Goal: Information Seeking & Learning: Learn about a topic

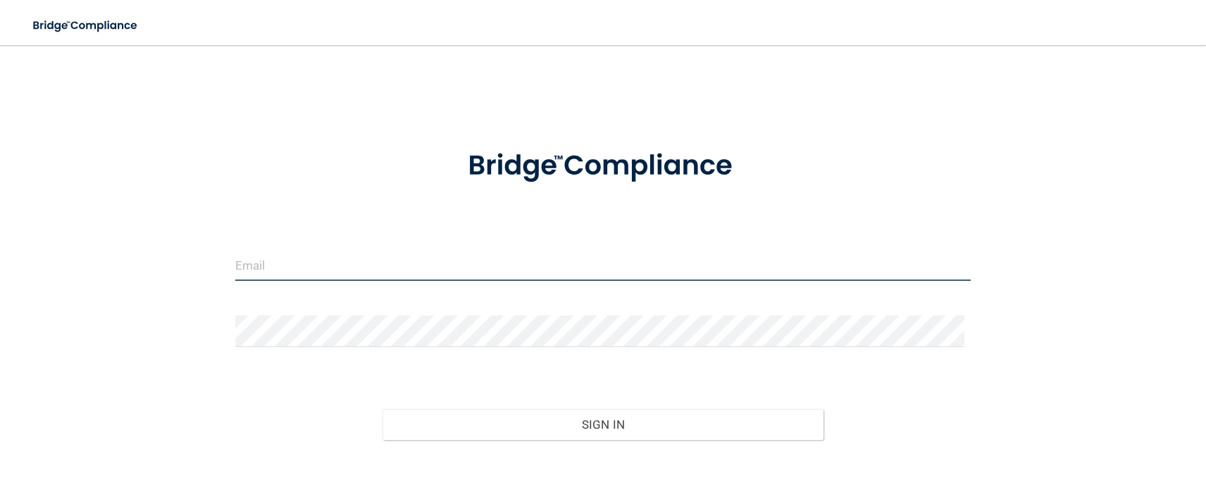
click at [301, 270] on input "email" at bounding box center [603, 265] width 736 height 32
type input "[EMAIL_ADDRESS][DOMAIN_NAME]"
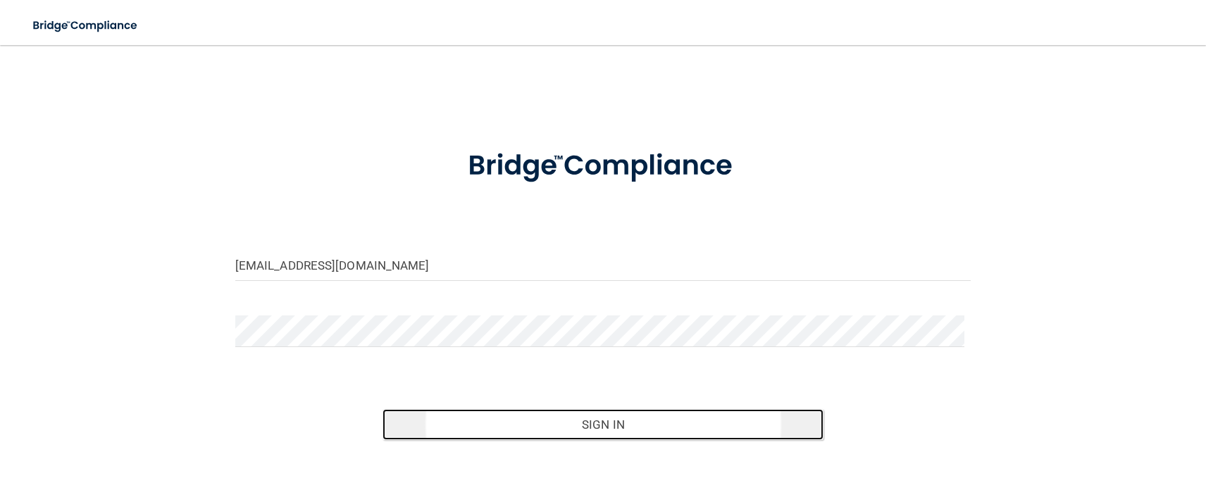
click at [532, 427] on button "Sign In" at bounding box center [604, 424] width 442 height 31
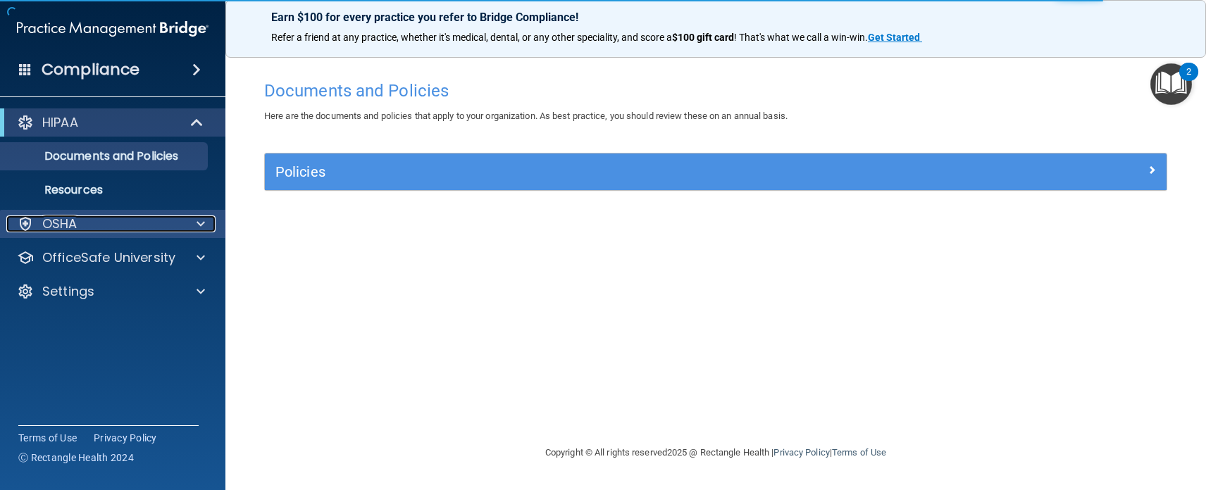
click at [109, 228] on div "OSHA" at bounding box center [93, 224] width 175 height 17
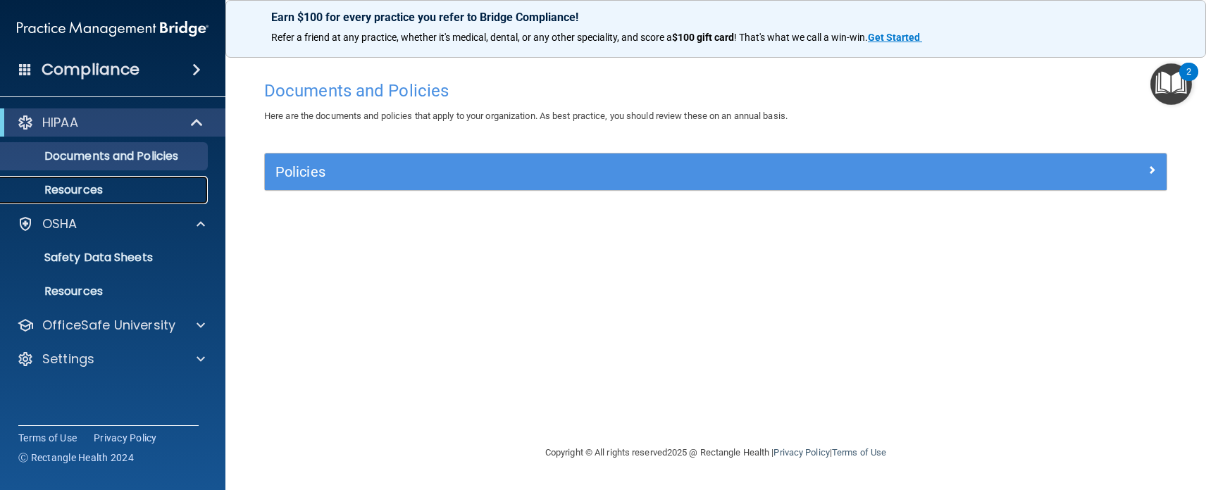
click at [88, 188] on p "Resources" at bounding box center [105, 190] width 192 height 14
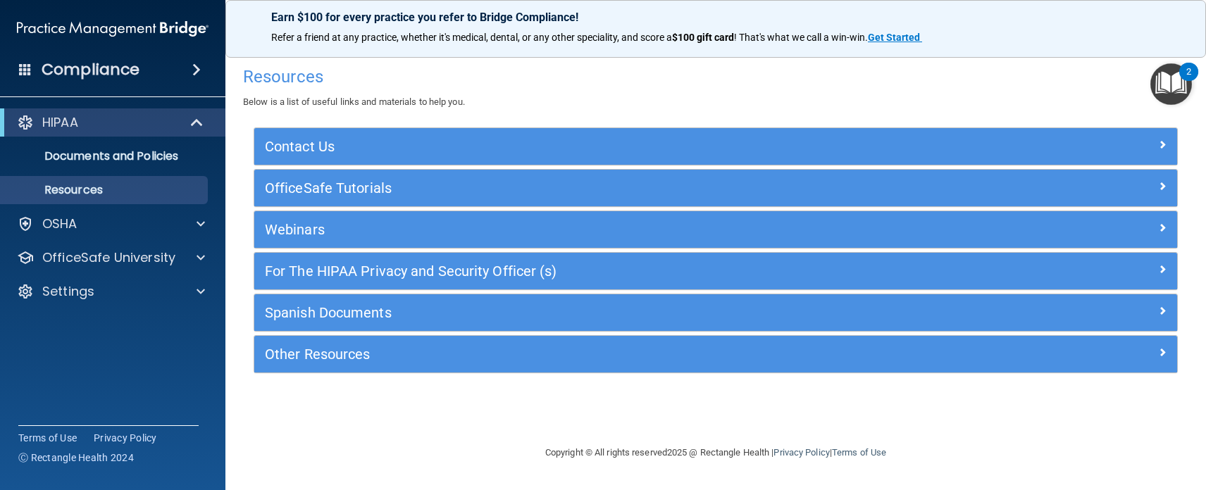
click at [199, 73] on span at bounding box center [196, 69] width 8 height 17
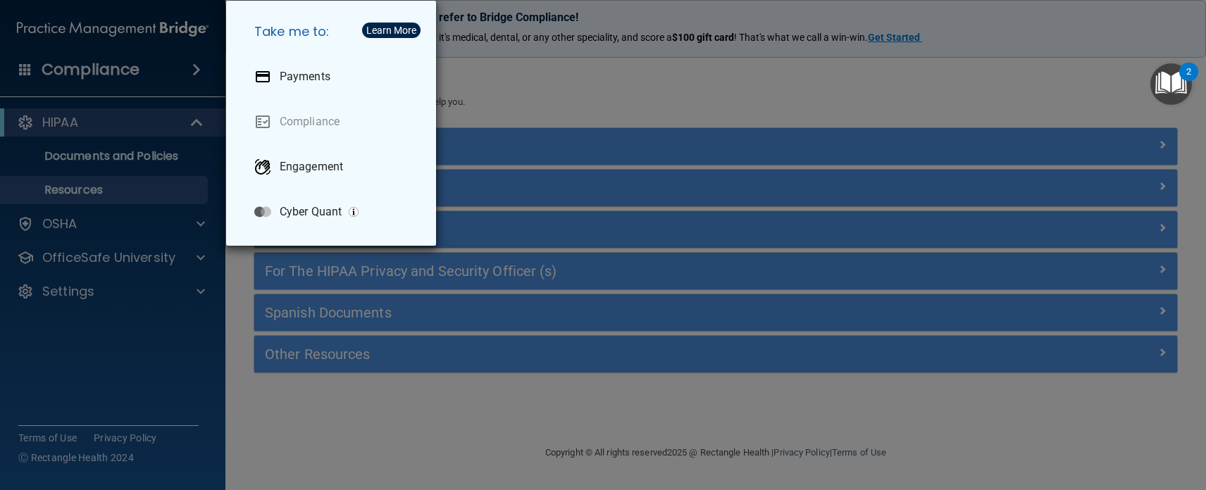
click at [154, 314] on div "Take me to: Payments Compliance Engagement Cyber Quant" at bounding box center [603, 245] width 1206 height 490
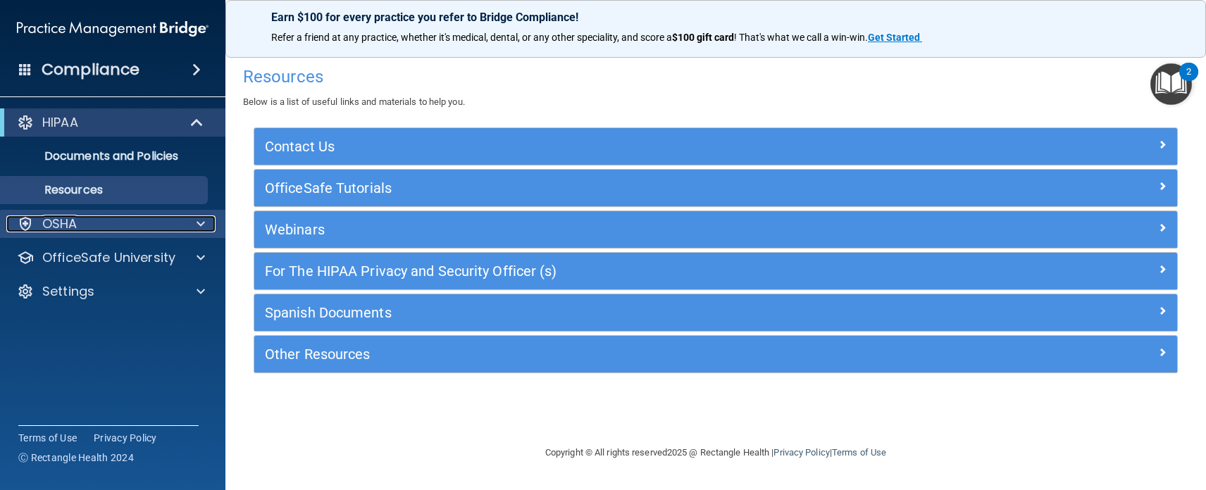
click at [196, 225] on div at bounding box center [198, 224] width 35 height 17
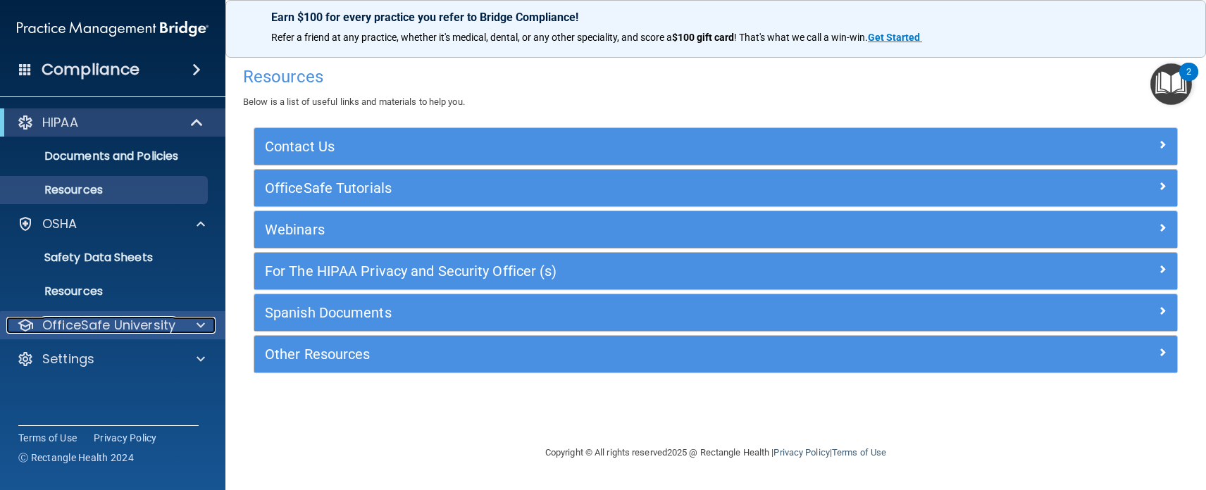
click at [197, 326] on span at bounding box center [201, 325] width 8 height 17
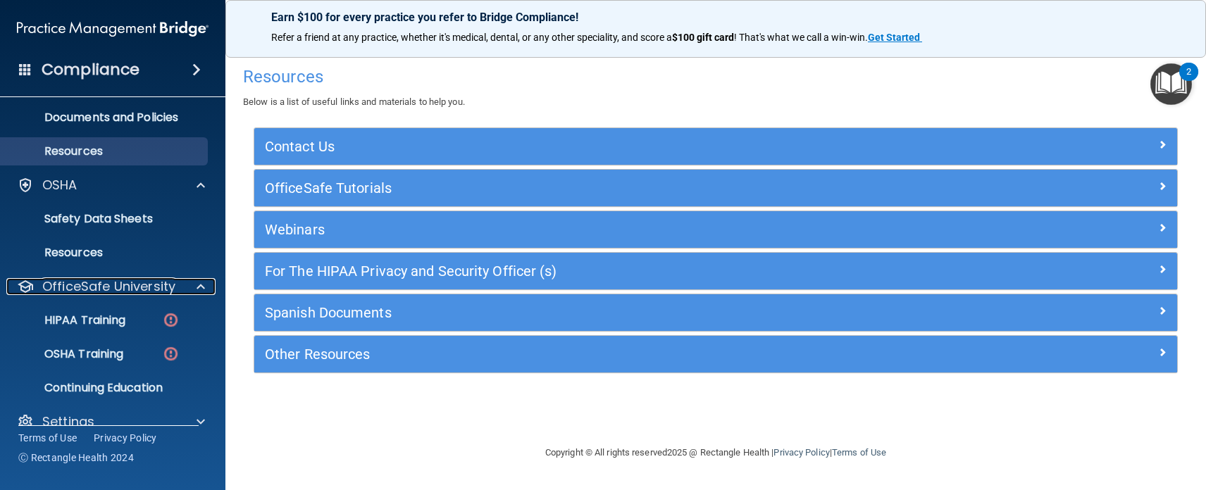
scroll to position [61, 0]
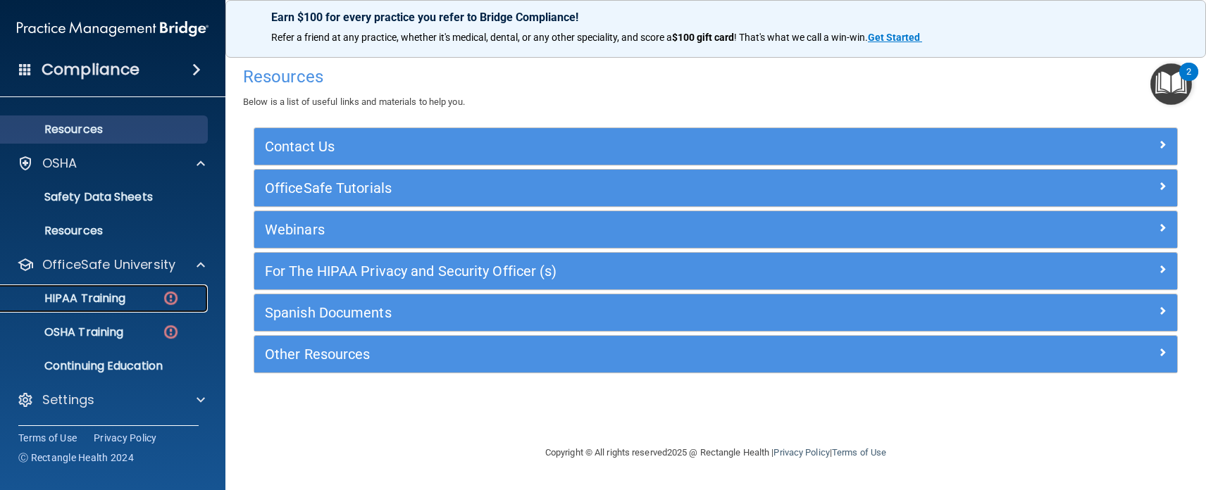
click at [133, 304] on div "HIPAA Training" at bounding box center [105, 299] width 192 height 14
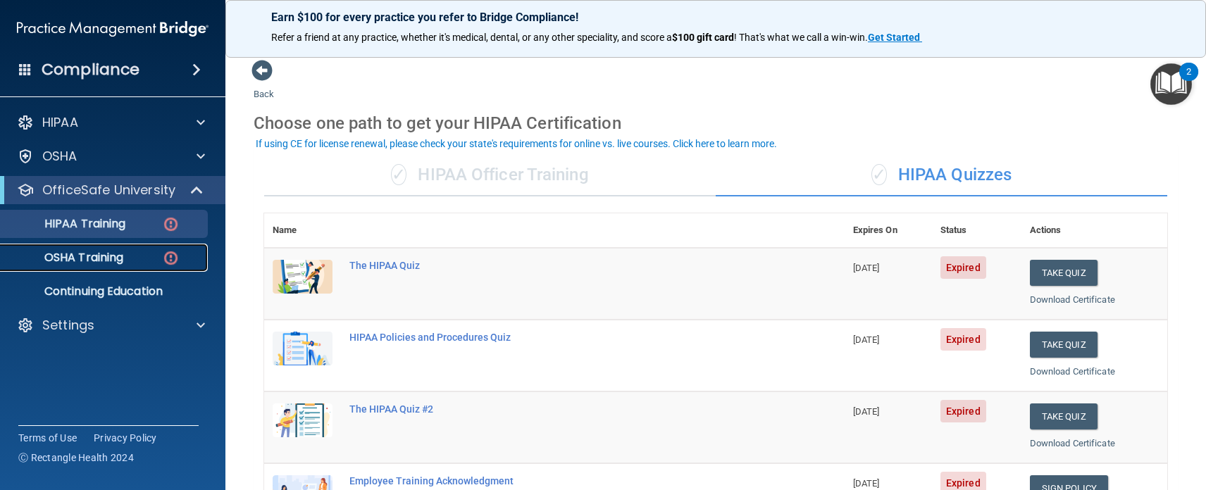
click at [123, 259] on p "OSHA Training" at bounding box center [66, 258] width 114 height 14
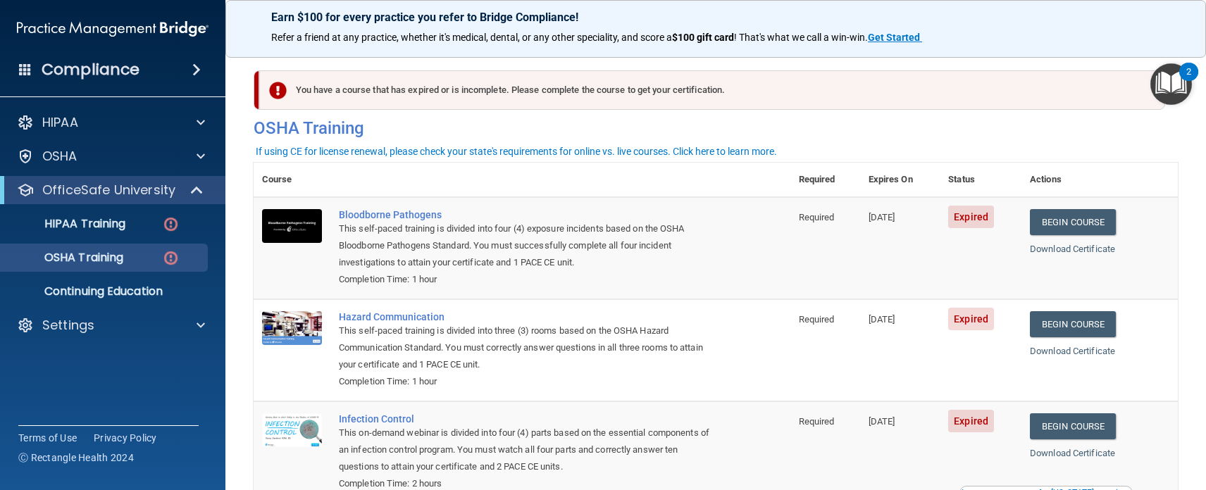
click at [193, 73] on span at bounding box center [196, 69] width 8 height 17
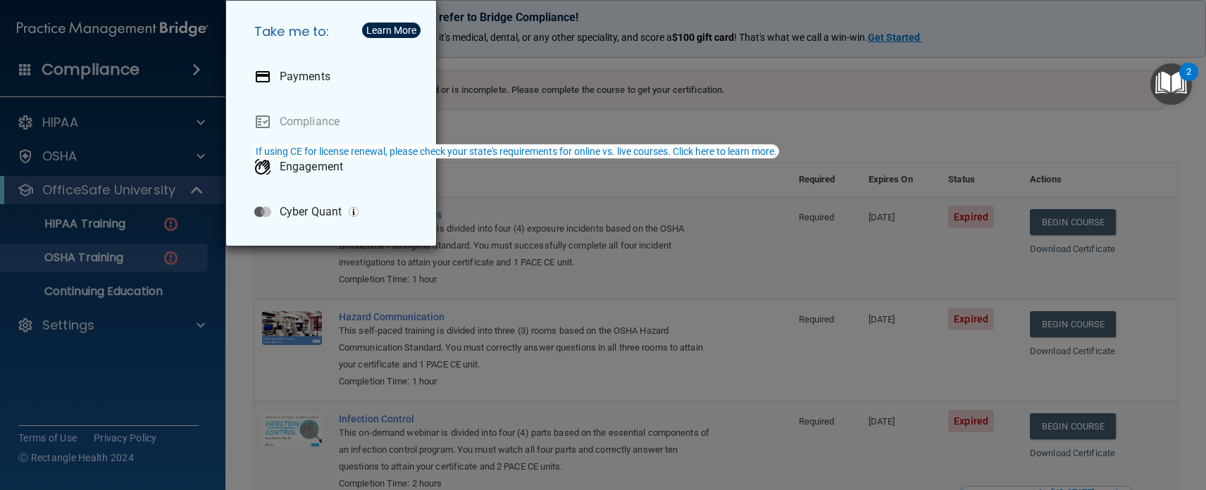
click at [161, 363] on div "Take me to: Payments Compliance Engagement Cyber Quant" at bounding box center [603, 245] width 1206 height 490
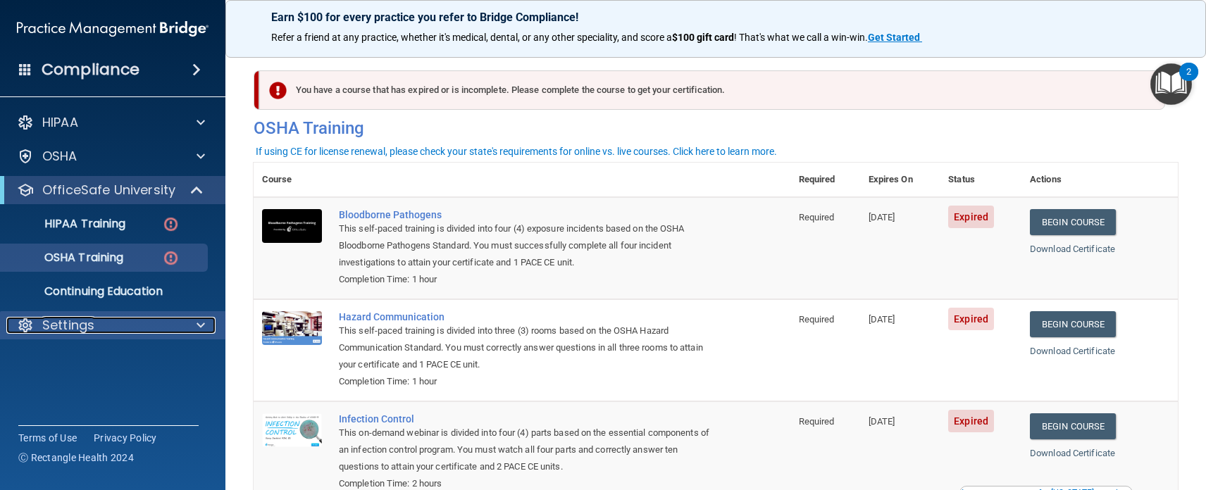
click at [99, 332] on div "Settings" at bounding box center [93, 325] width 175 height 17
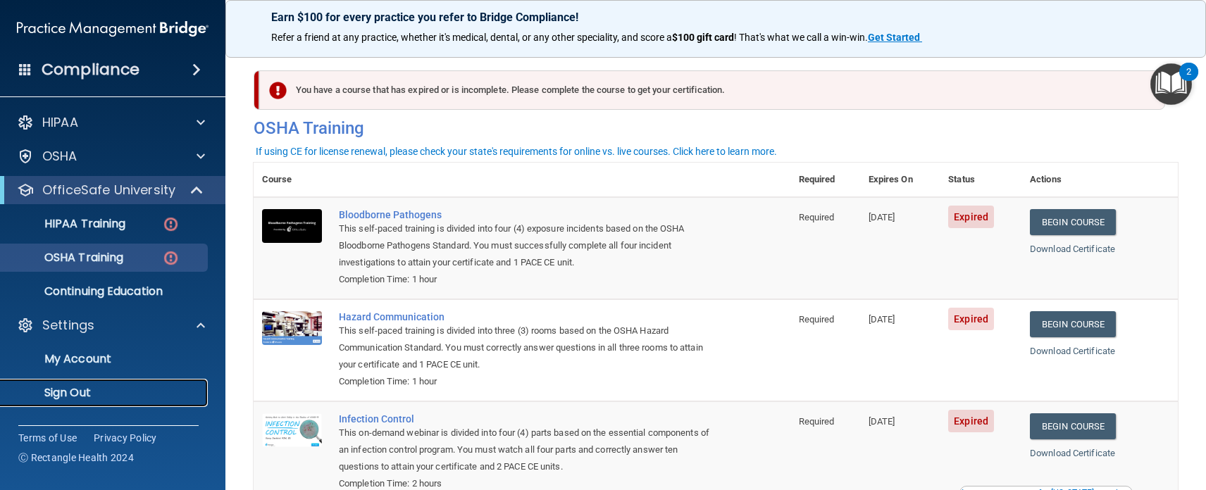
click at [92, 390] on p "Sign Out" at bounding box center [105, 393] width 192 height 14
